Goal: Find specific page/section: Find specific page/section

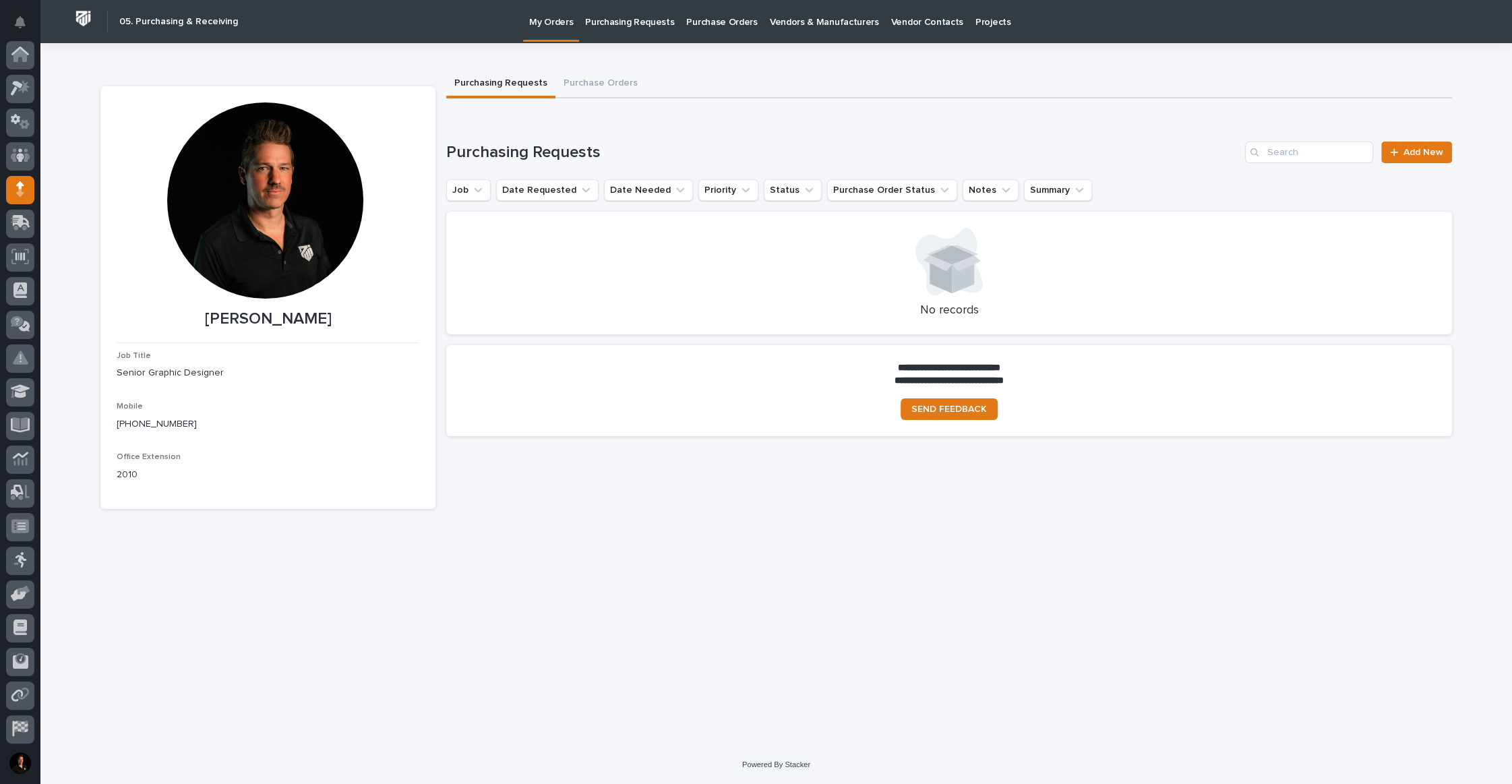
scroll to position [70, 0]
click at [706, 113] on div "**********" at bounding box center [949, 272] width 1006 height 348
click at [631, 98] on button "Purchase Orders" at bounding box center [600, 84] width 90 height 28
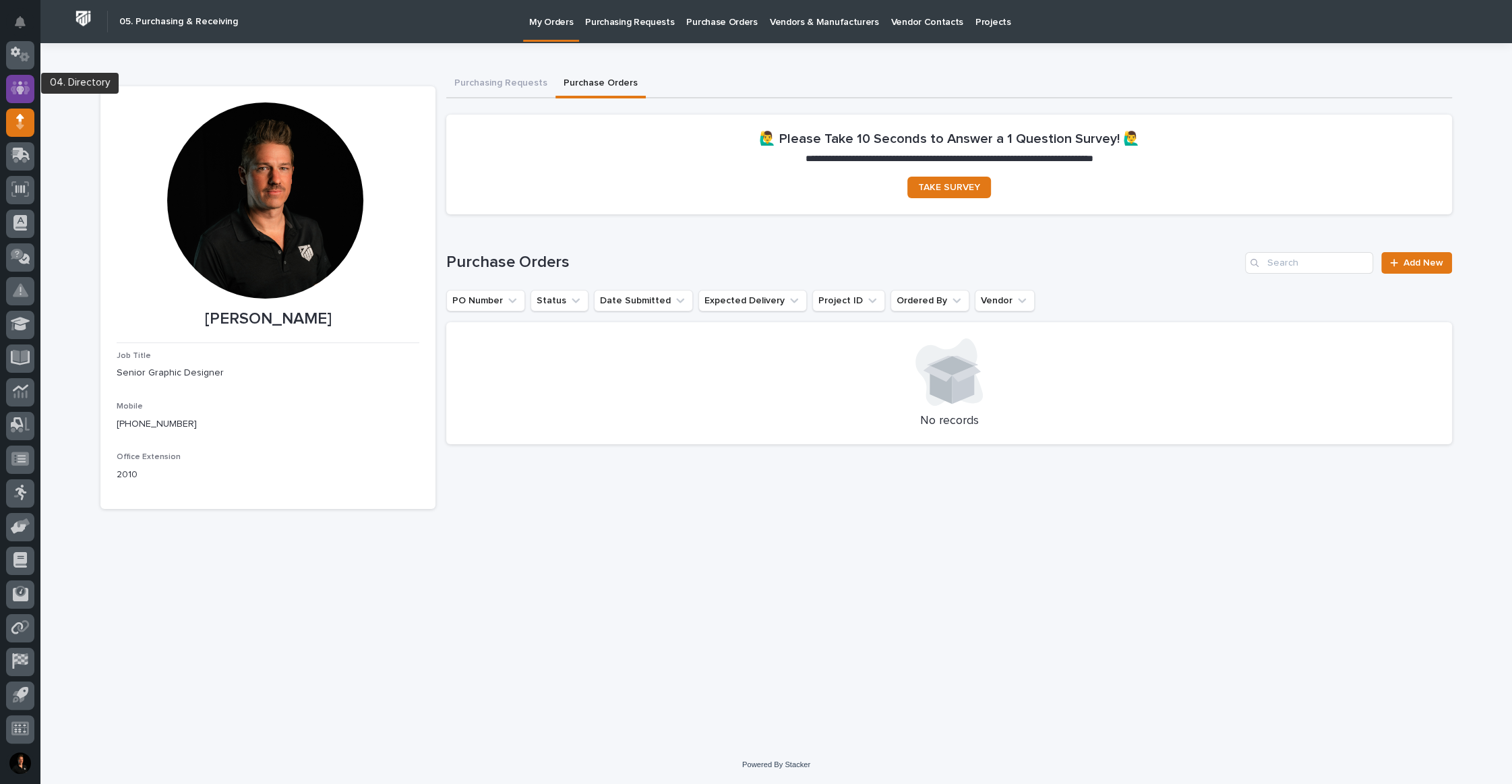
click at [18, 84] on icon at bounding box center [20, 88] width 20 height 15
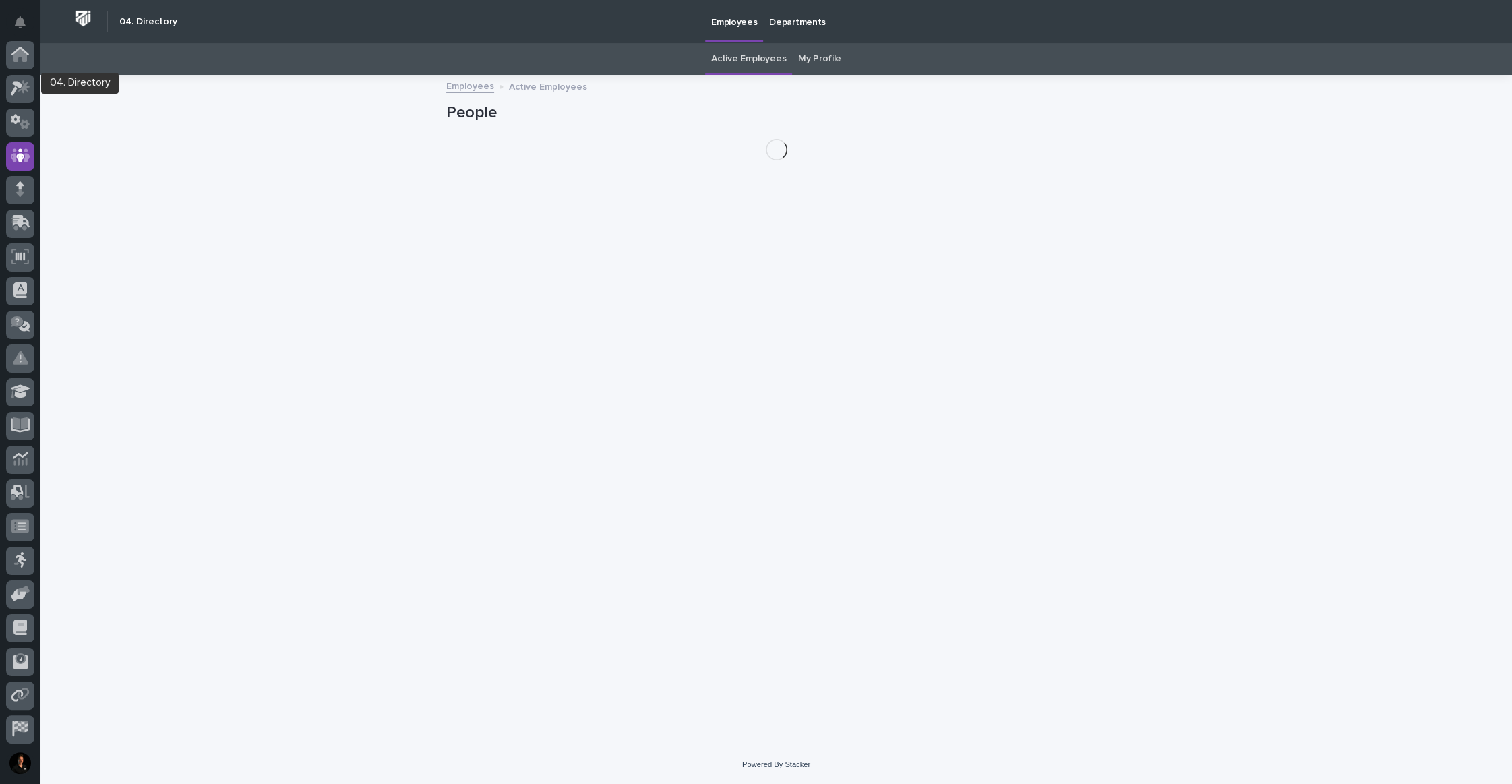
scroll to position [70, 0]
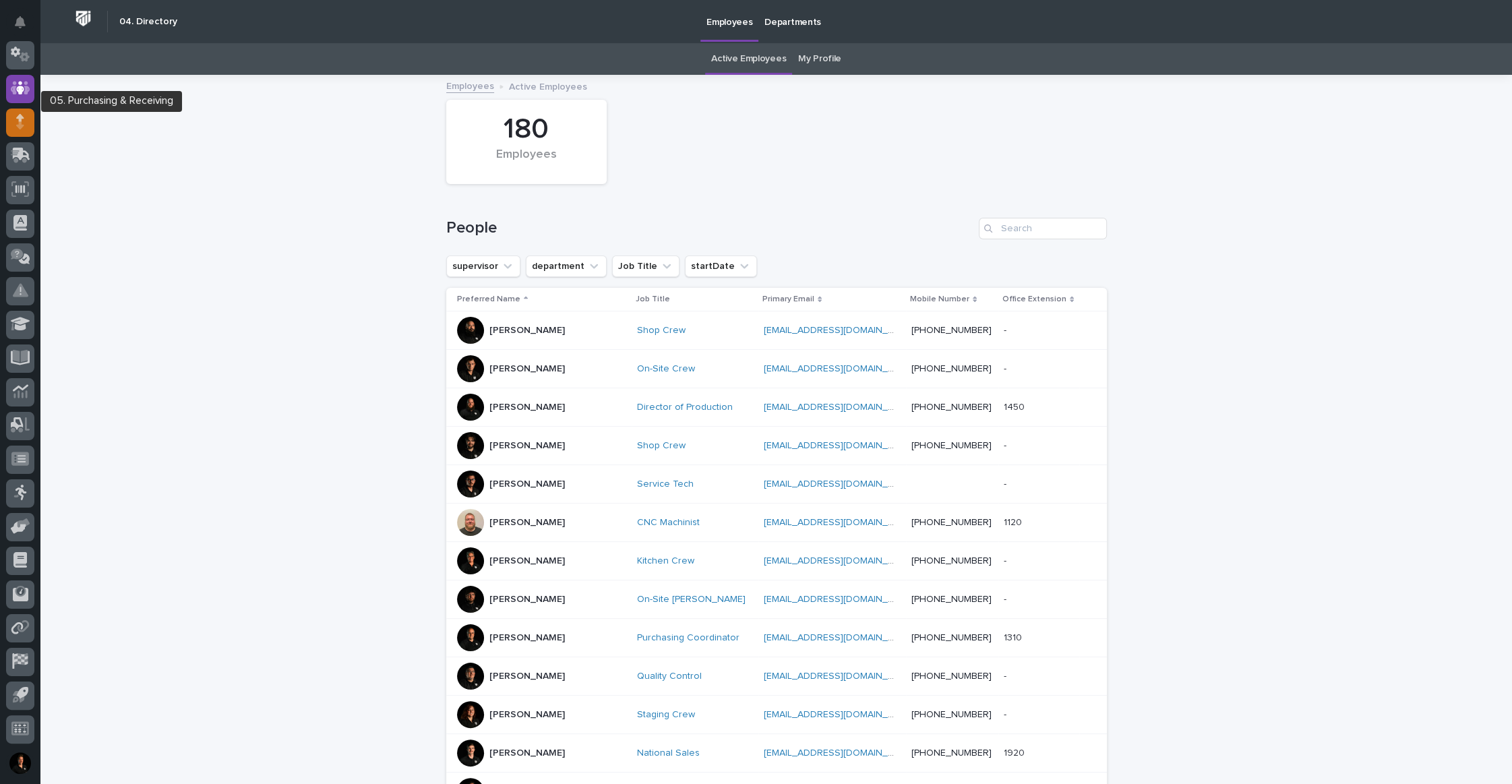
click at [17, 125] on icon at bounding box center [20, 125] width 8 height 8
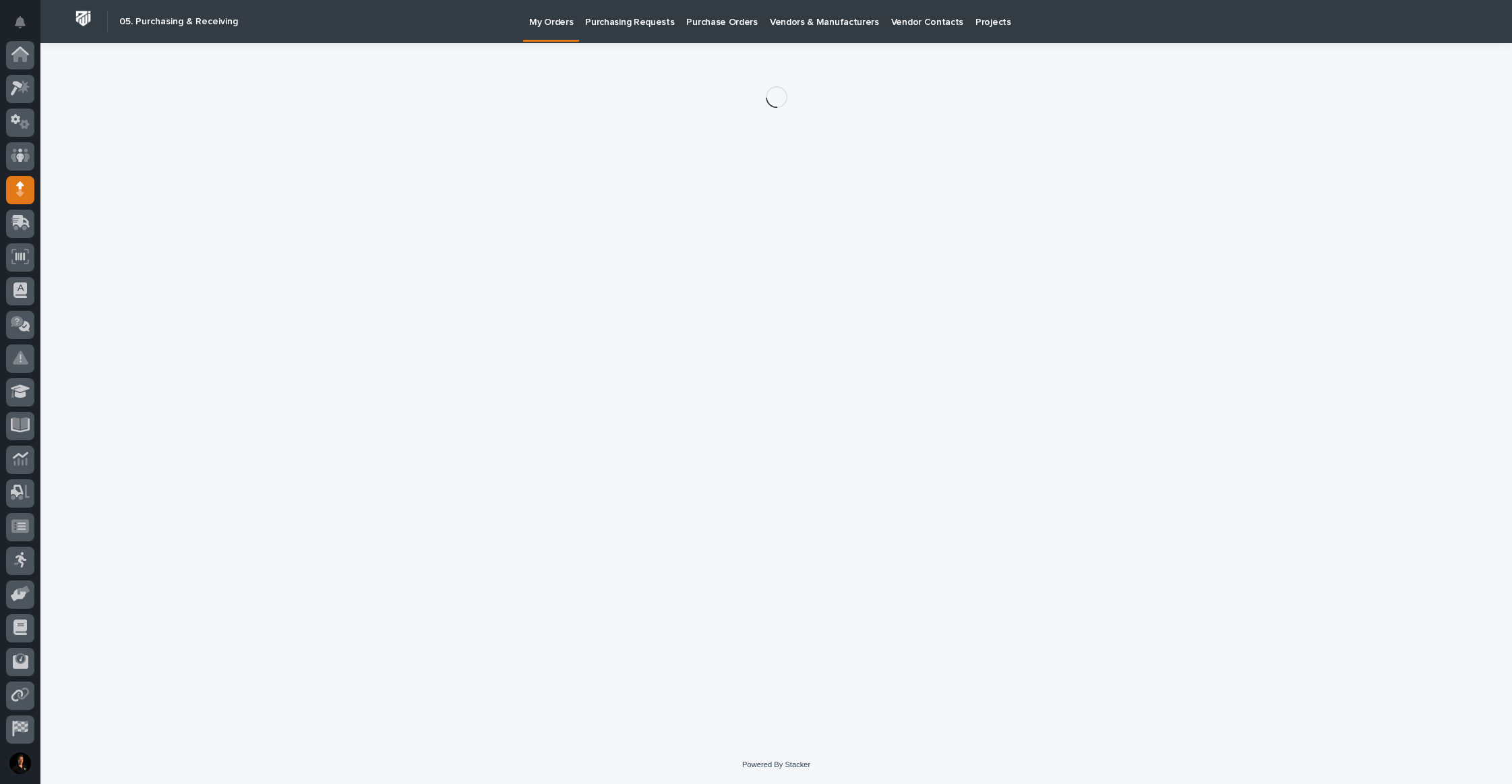
scroll to position [70, 0]
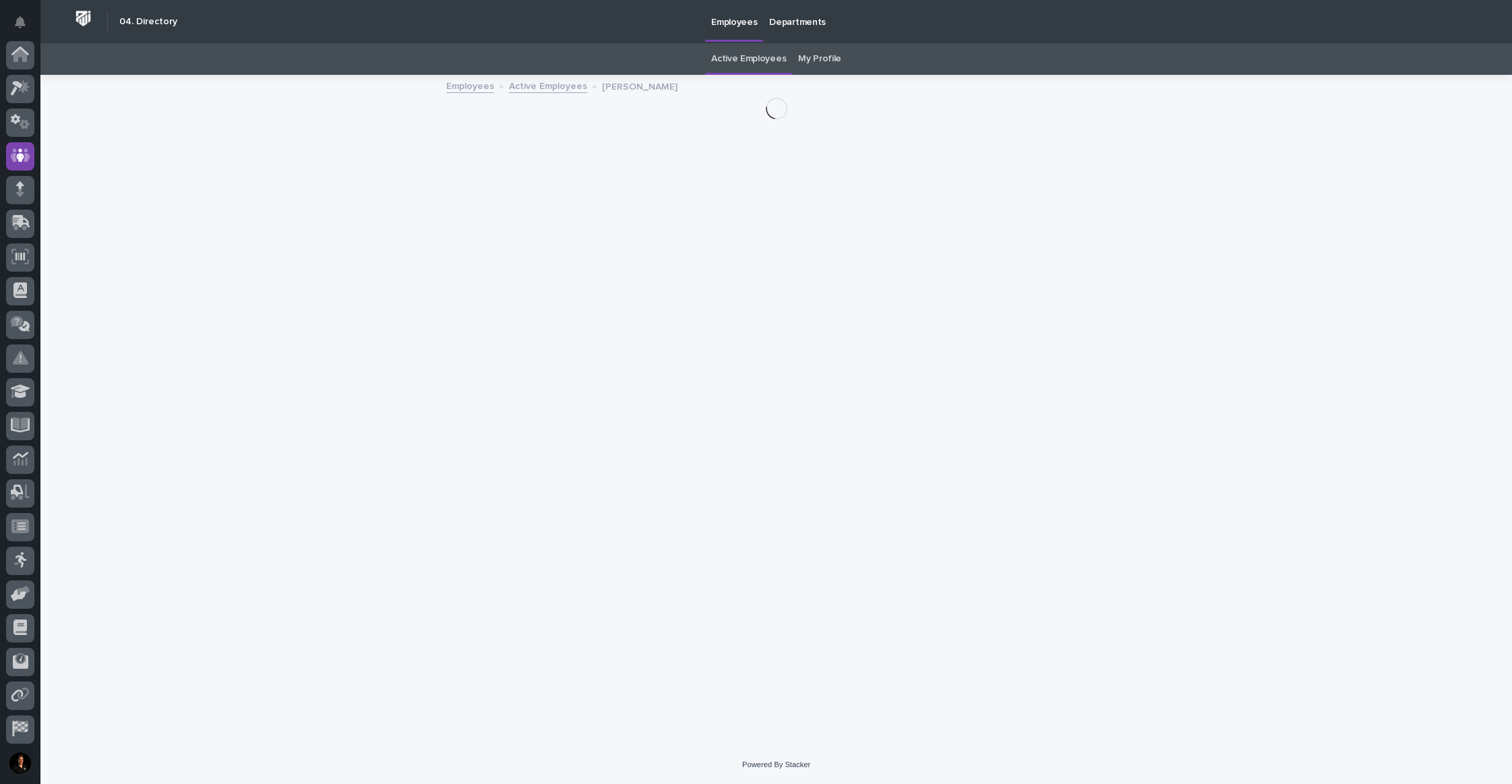
scroll to position [70, 0]
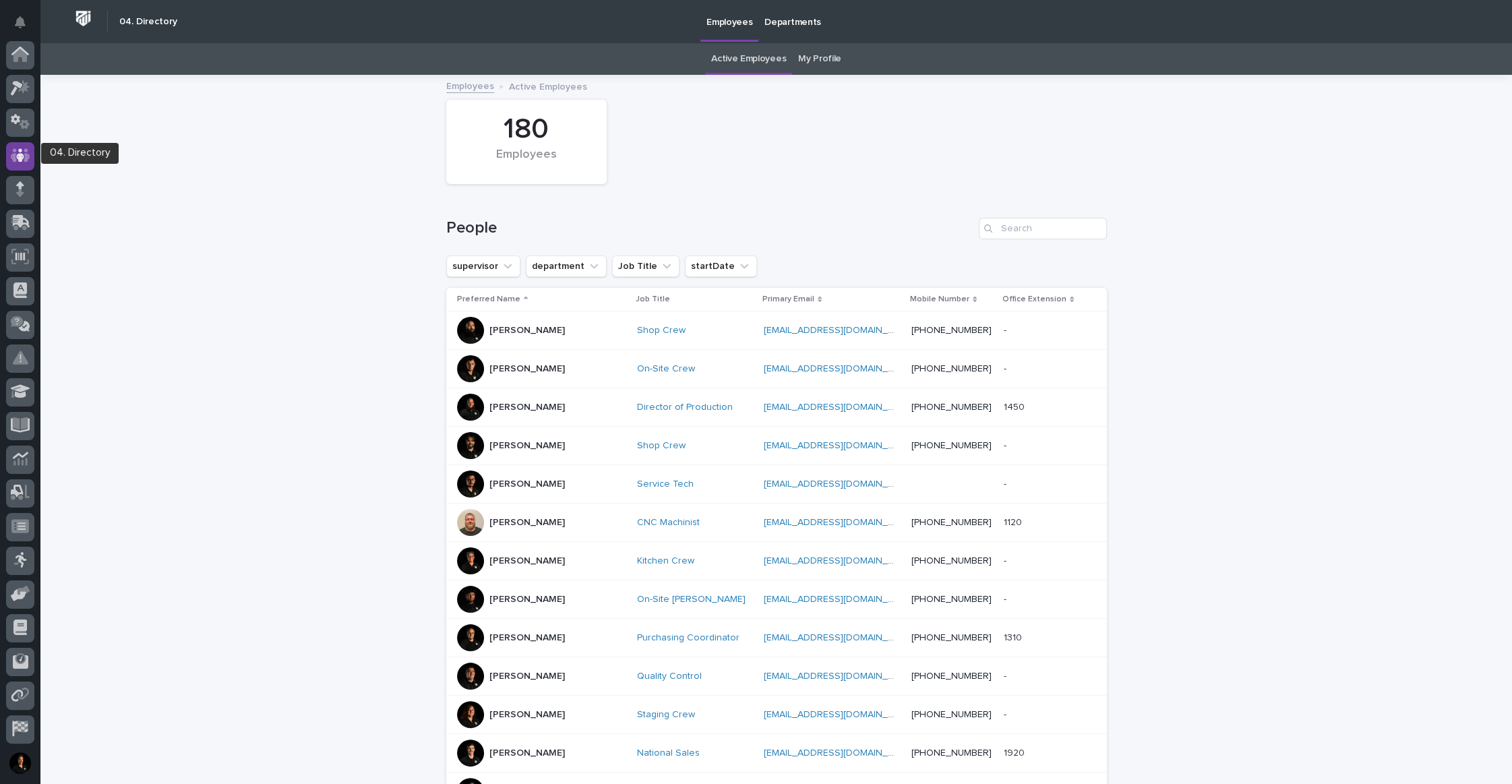
click at [22, 157] on icon at bounding box center [20, 156] width 8 height 13
click at [1014, 239] on input "Search" at bounding box center [1042, 228] width 128 height 22
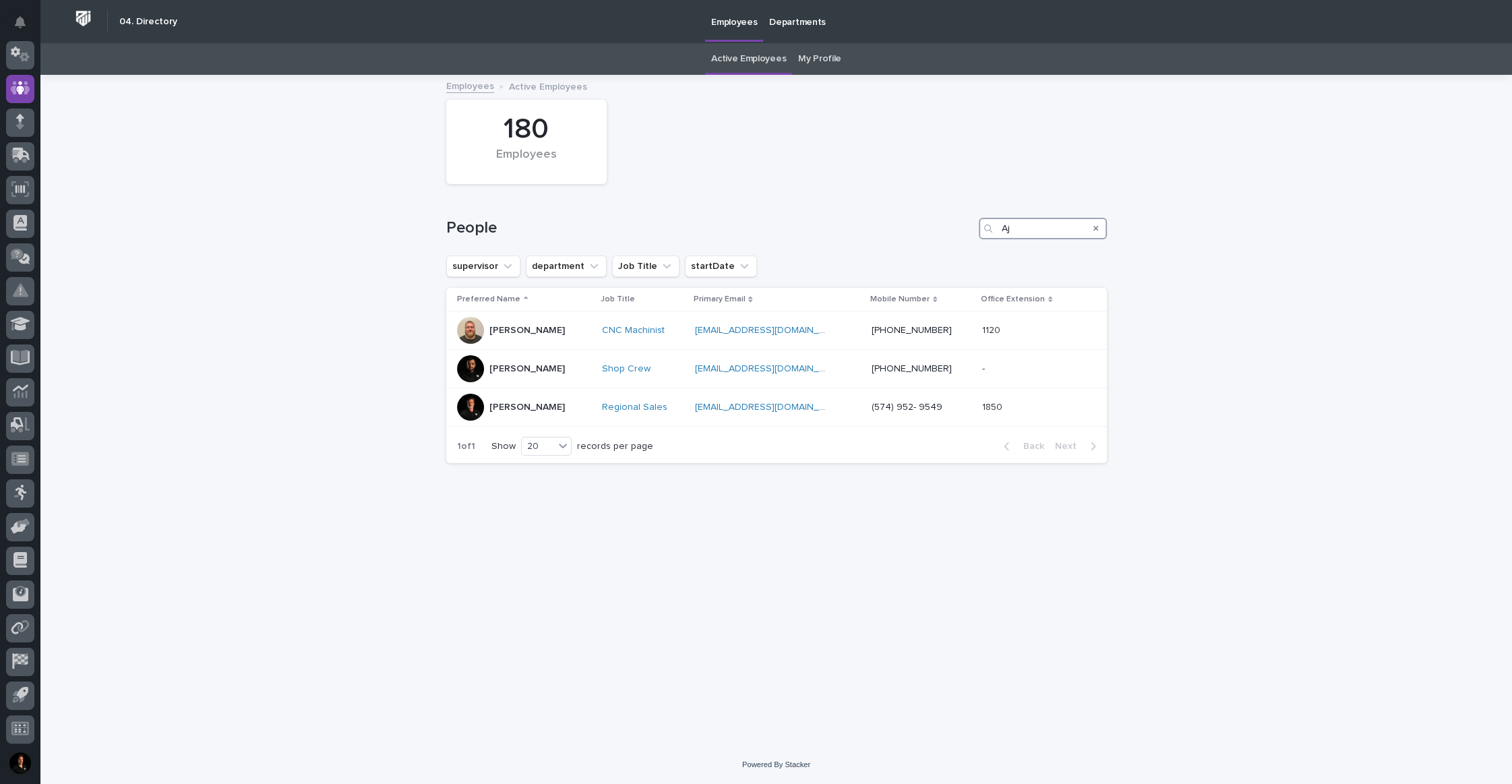
type input "Aj"
